Goal: Task Accomplishment & Management: Manage account settings

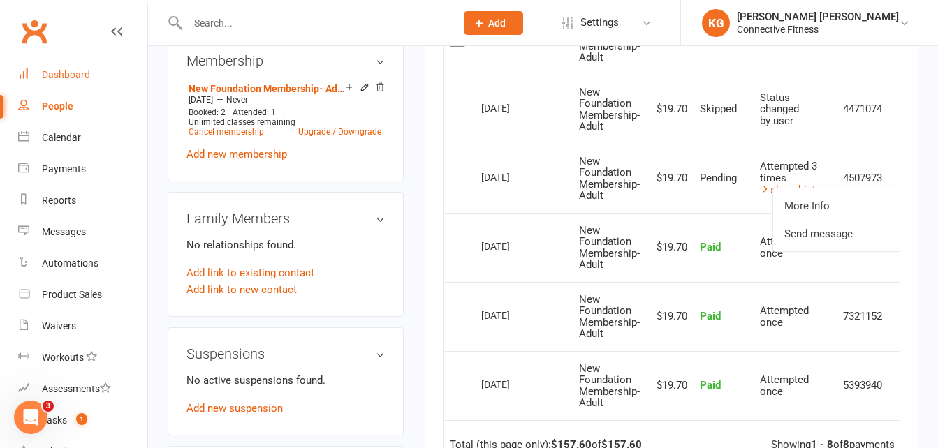
scroll to position [0, 22]
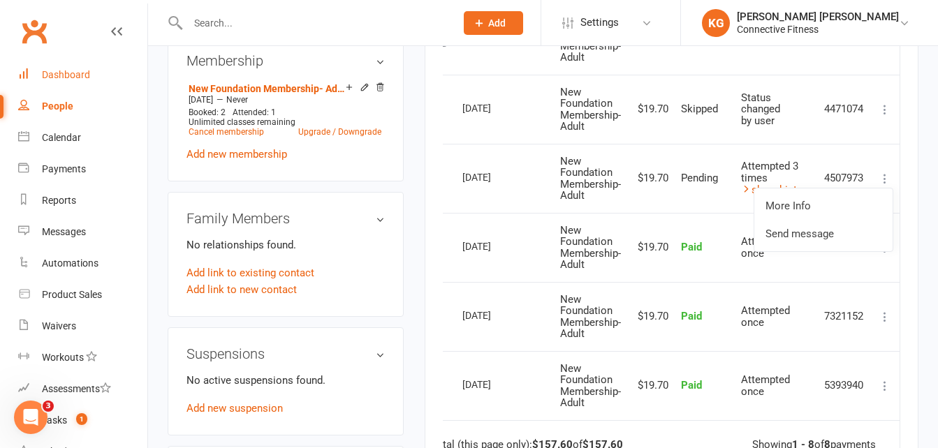
click at [64, 72] on div "Dashboard" at bounding box center [66, 74] width 48 height 11
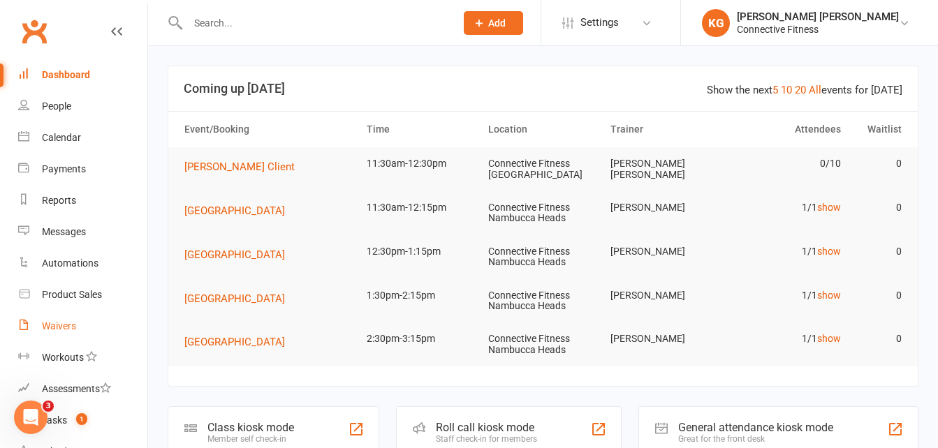
click at [73, 316] on link "Waivers" at bounding box center [82, 326] width 129 height 31
select select "100"
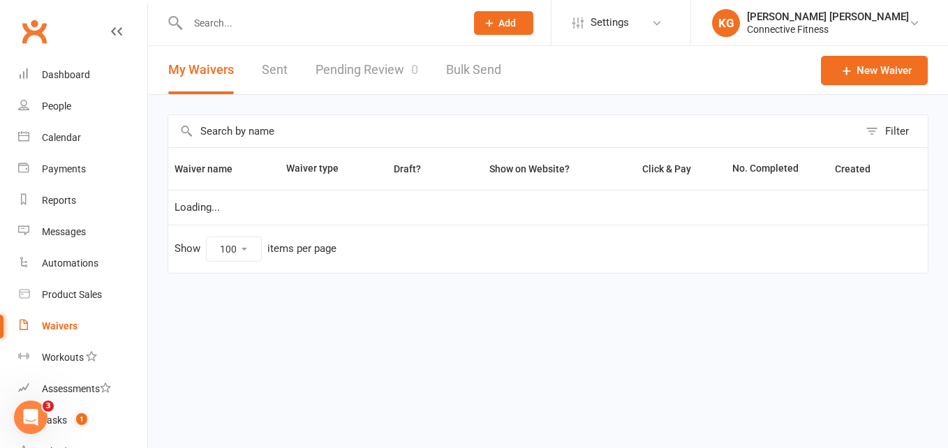
click at [372, 60] on link "Pending Review 0" at bounding box center [367, 70] width 103 height 48
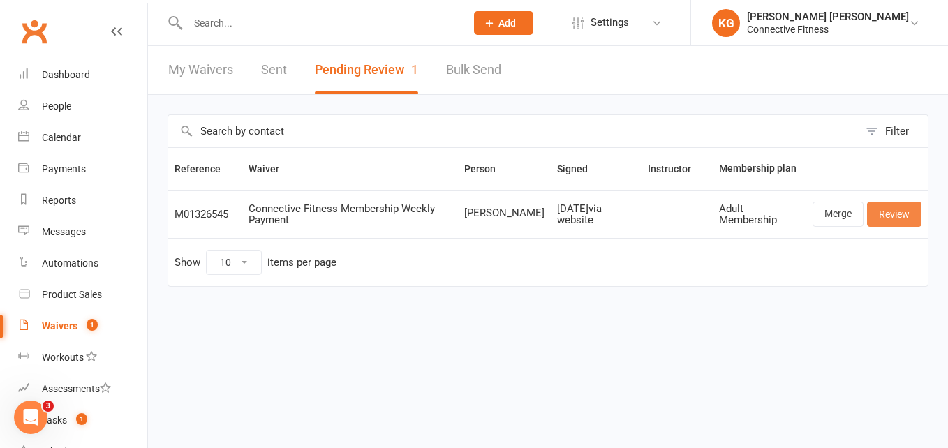
click at [892, 219] on link "Review" at bounding box center [894, 214] width 54 height 25
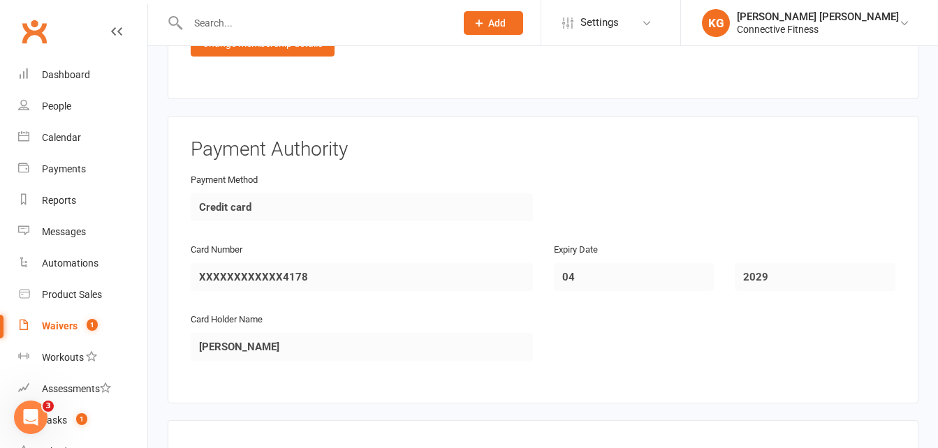
scroll to position [2137, 0]
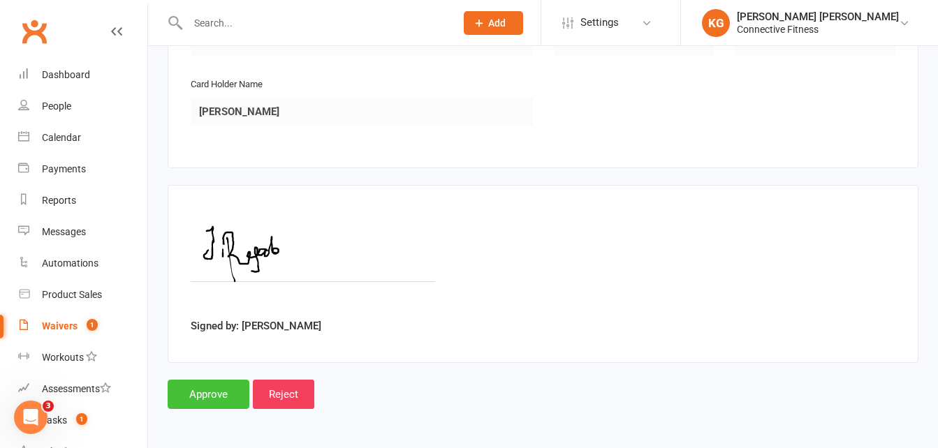
click at [215, 386] on input "Approve" at bounding box center [209, 394] width 82 height 29
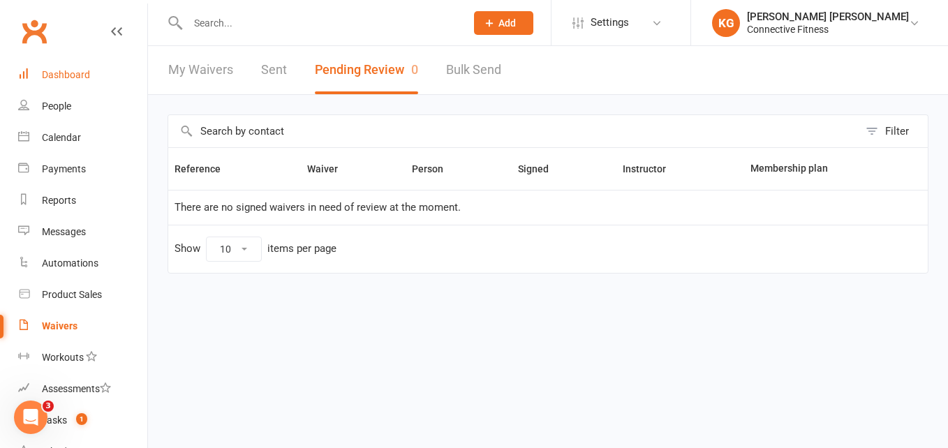
click at [71, 78] on div "Dashboard" at bounding box center [66, 74] width 48 height 11
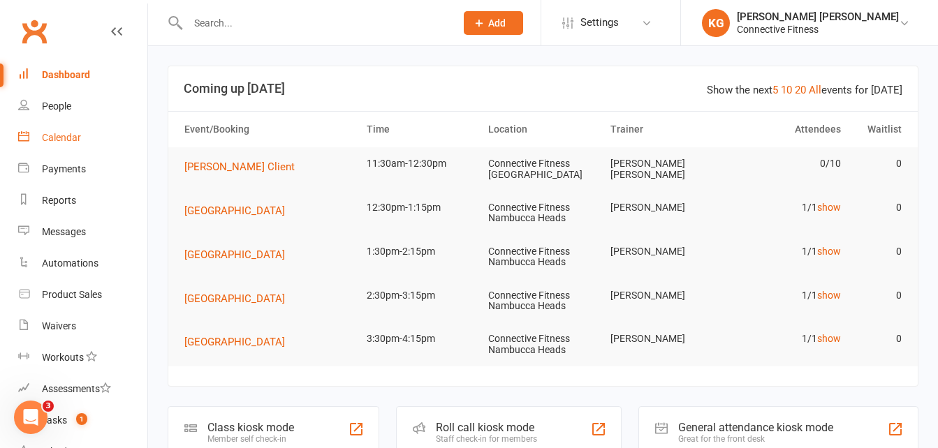
click at [71, 145] on link "Calendar" at bounding box center [82, 137] width 129 height 31
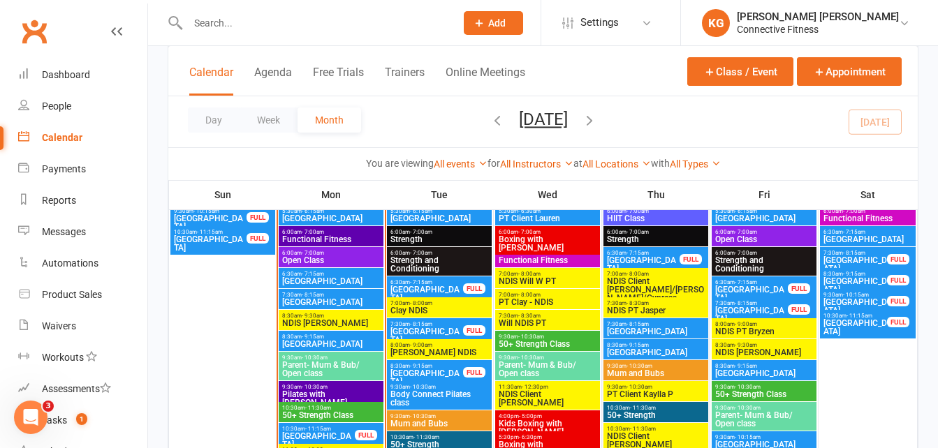
scroll to position [1576, 0]
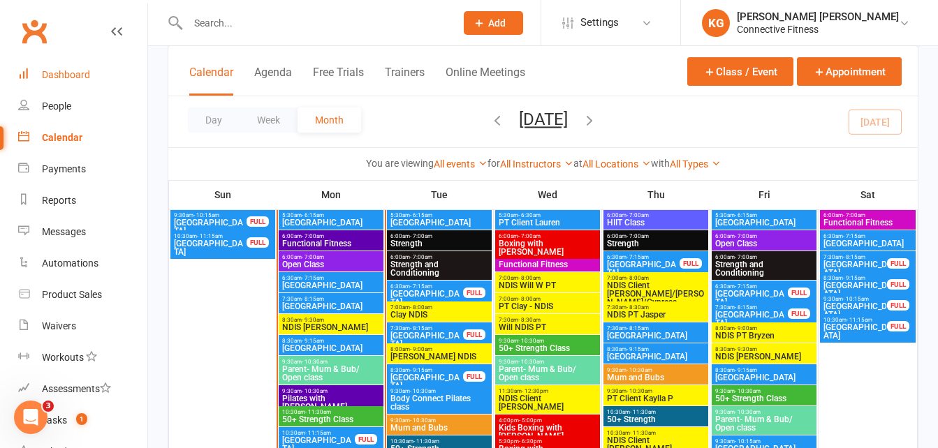
click at [82, 73] on div "Dashboard" at bounding box center [66, 74] width 48 height 11
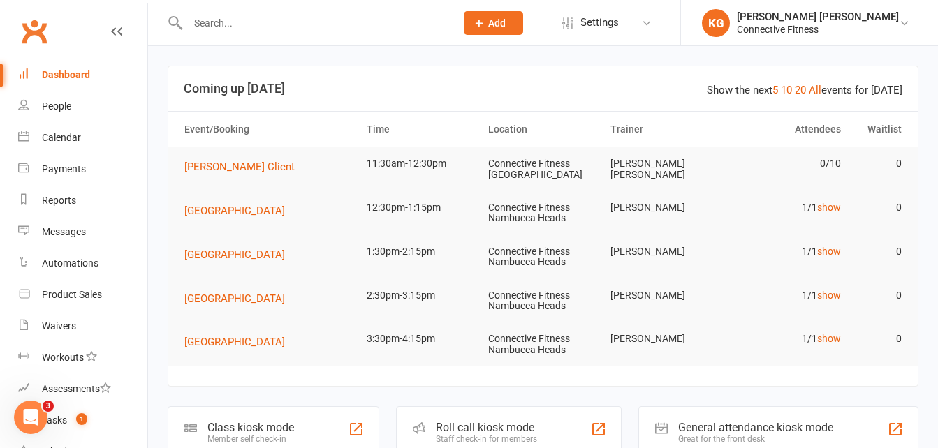
click at [85, 73] on div "Dashboard" at bounding box center [66, 74] width 48 height 11
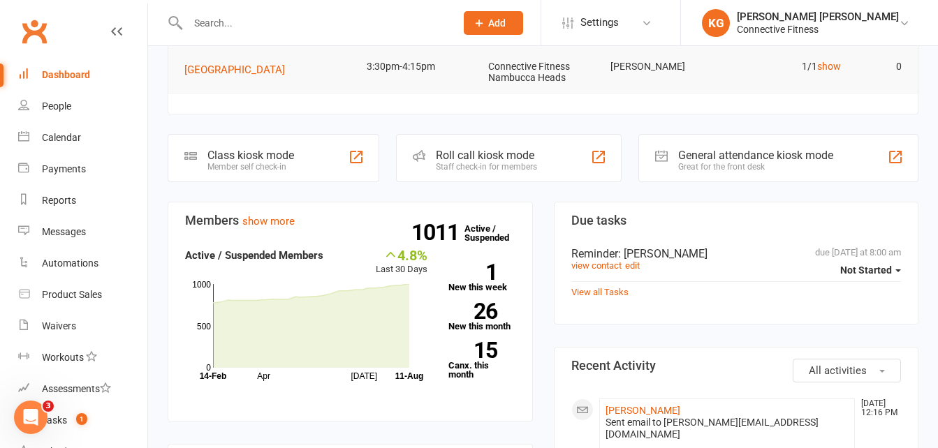
scroll to position [273, 0]
click at [494, 223] on link "1011 Active / Suspended" at bounding box center [494, 232] width 61 height 39
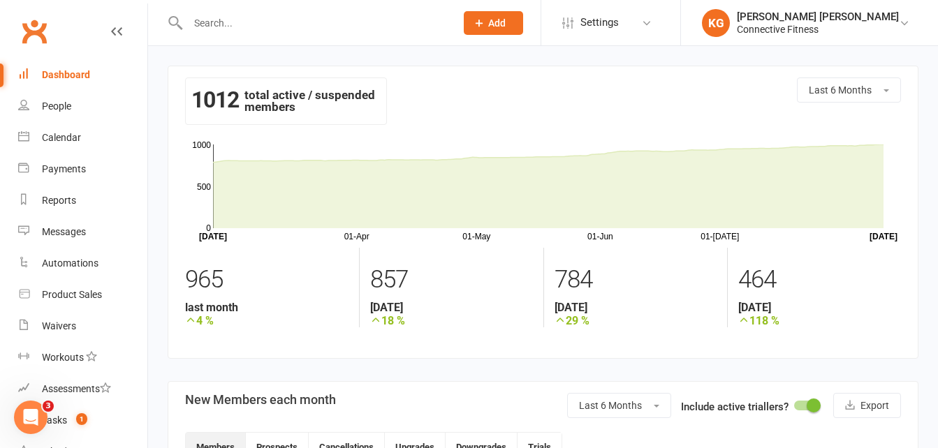
click at [85, 62] on link "Dashboard" at bounding box center [82, 74] width 129 height 31
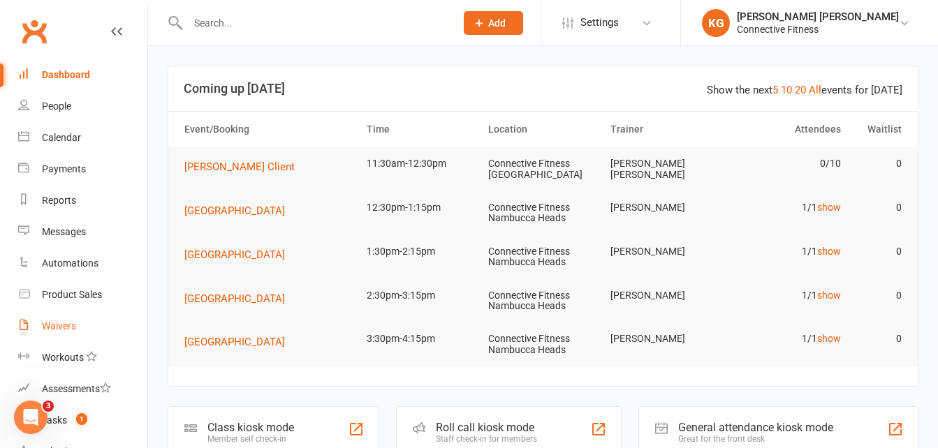
click at [65, 329] on div "Waivers" at bounding box center [59, 326] width 34 height 11
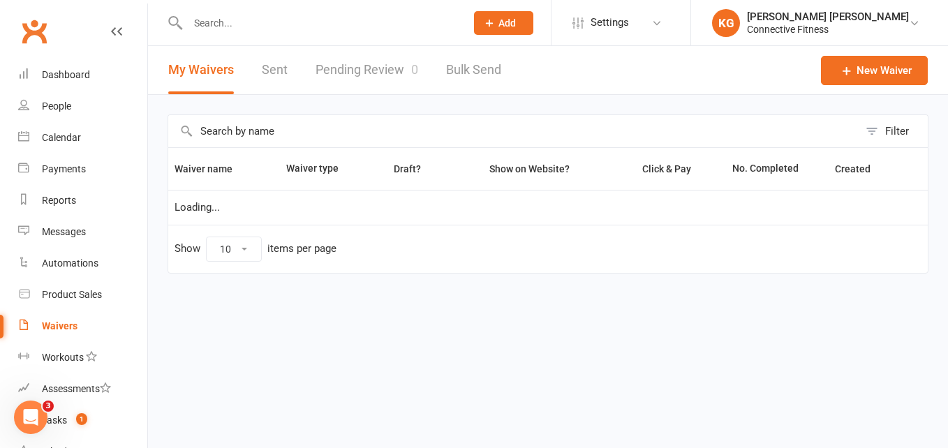
select select "100"
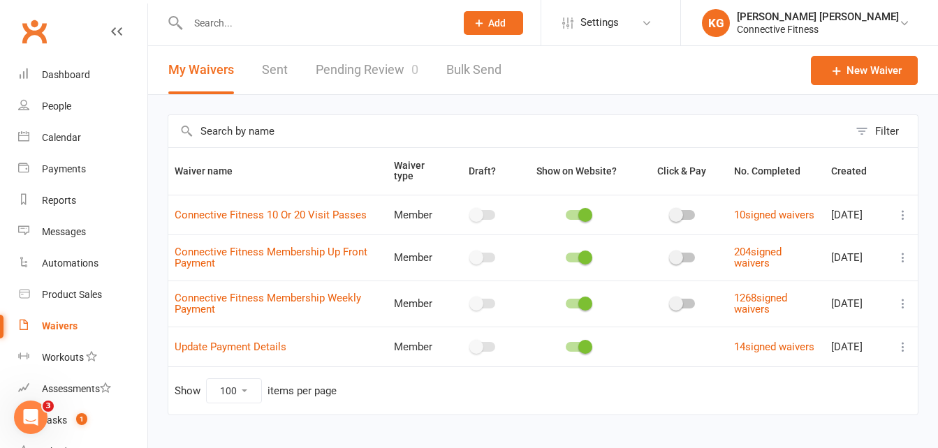
click at [355, 77] on link "Pending Review 0" at bounding box center [367, 70] width 103 height 48
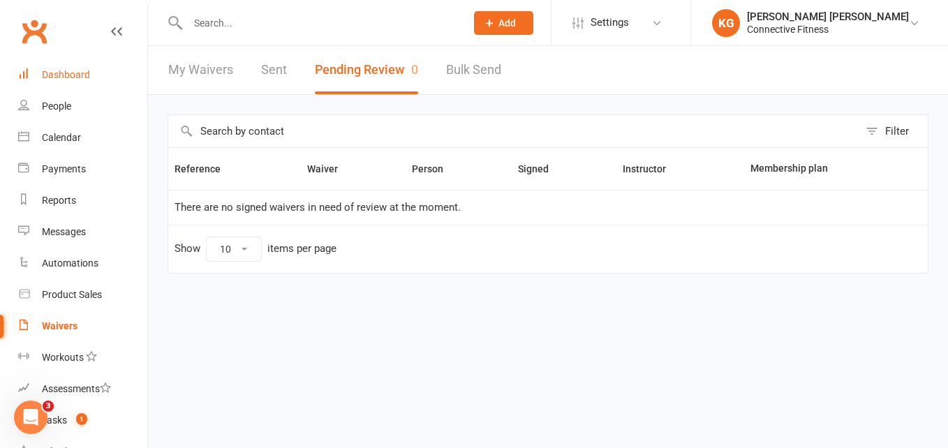
click at [77, 82] on link "Dashboard" at bounding box center [82, 74] width 129 height 31
